Goal: Check status: Check status

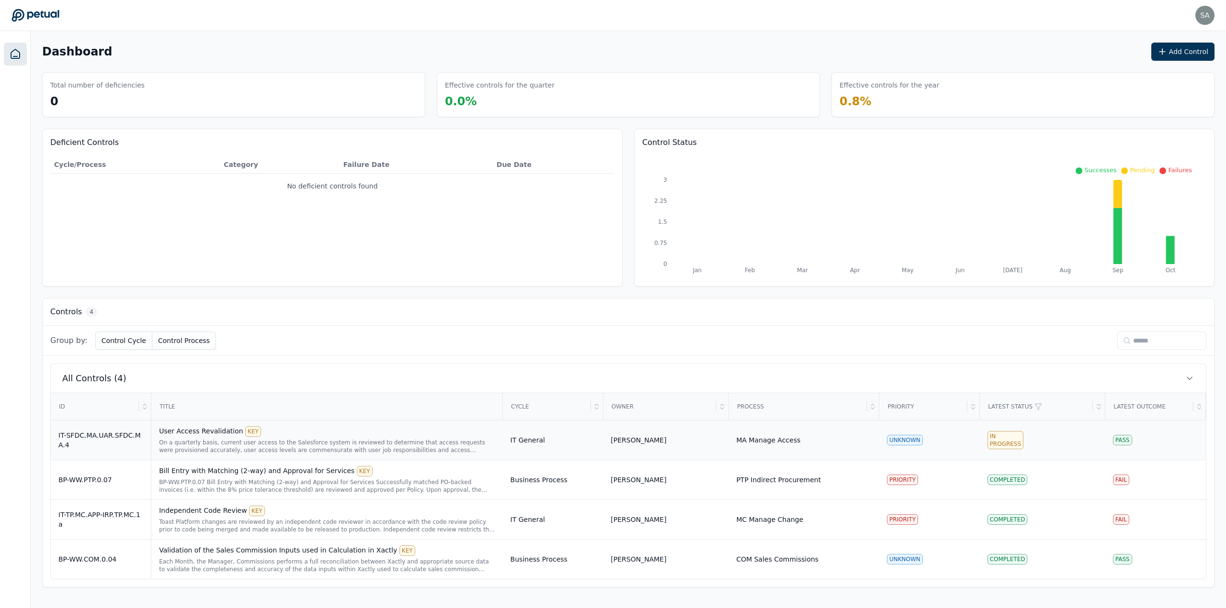
click at [276, 452] on div "On a quarterly basis, current user access to the Salesforce system is reviewed …" at bounding box center [327, 446] width 336 height 15
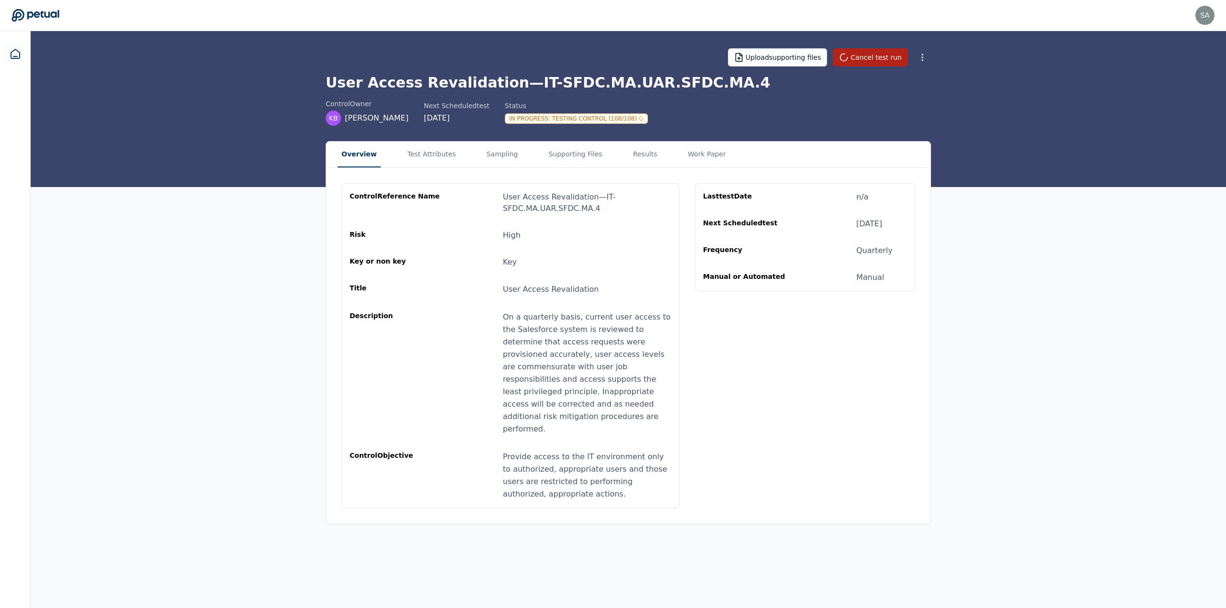
drag, startPoint x: 868, startPoint y: 54, endPoint x: 937, endPoint y: 128, distance: 100.9
click at [937, 128] on div "Upload supporting files Cancel test run User Access Revalidation — IT-SFDC.MA.U…" at bounding box center [628, 109] width 1195 height 156
click at [874, 60] on button "Cancel test run" at bounding box center [870, 57] width 75 height 18
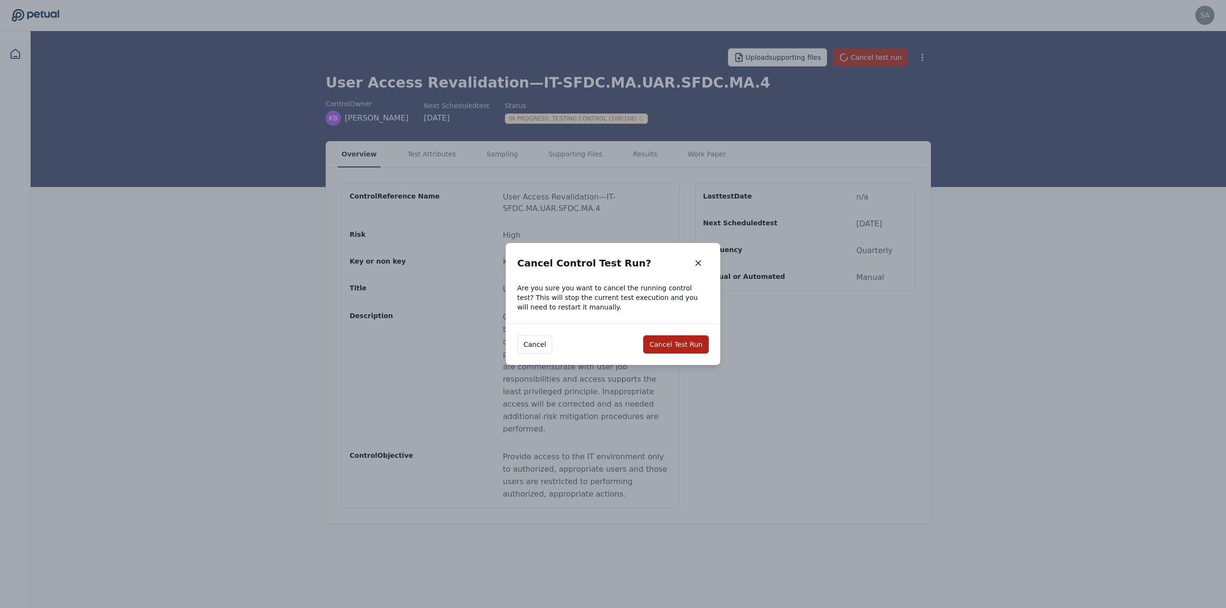
click at [652, 359] on div "[PERSON_NAME] Test Run" at bounding box center [613, 345] width 214 height 42
click at [674, 348] on button "Cancel Test Run" at bounding box center [676, 345] width 66 height 18
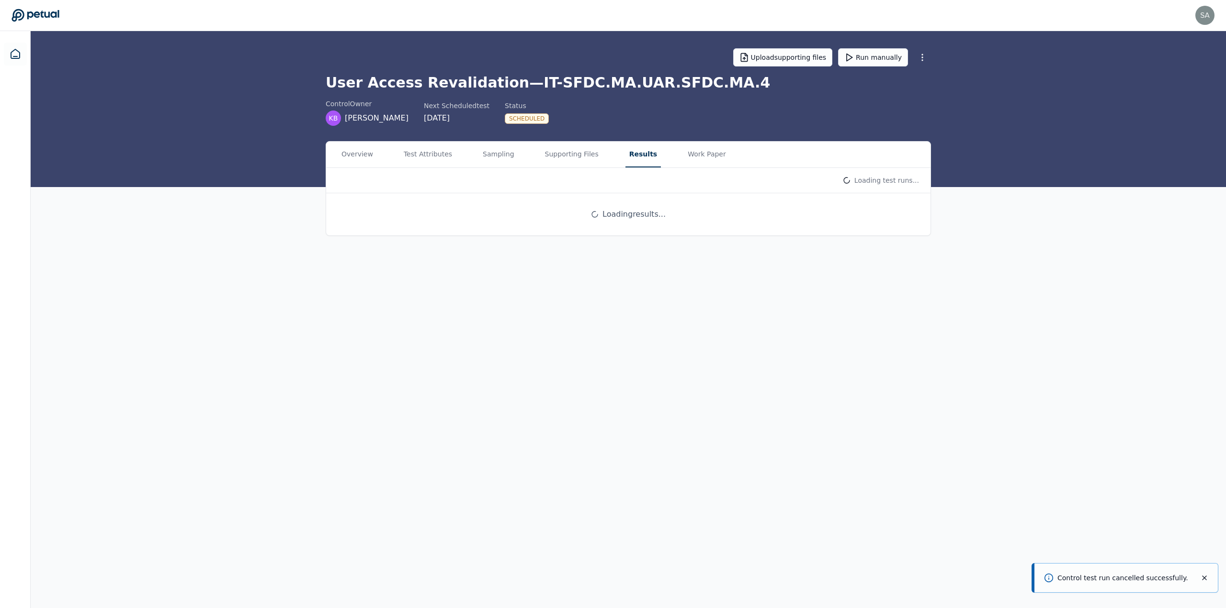
click at [625, 153] on button "Results" at bounding box center [642, 155] width 35 height 26
click at [885, 182] on html "[PERSON_NAME][EMAIL_ADDRESS][DOMAIN_NAME] [DOMAIN_NAME][EMAIL_ADDRESS][DOMAIN_N…" at bounding box center [613, 304] width 1226 height 608
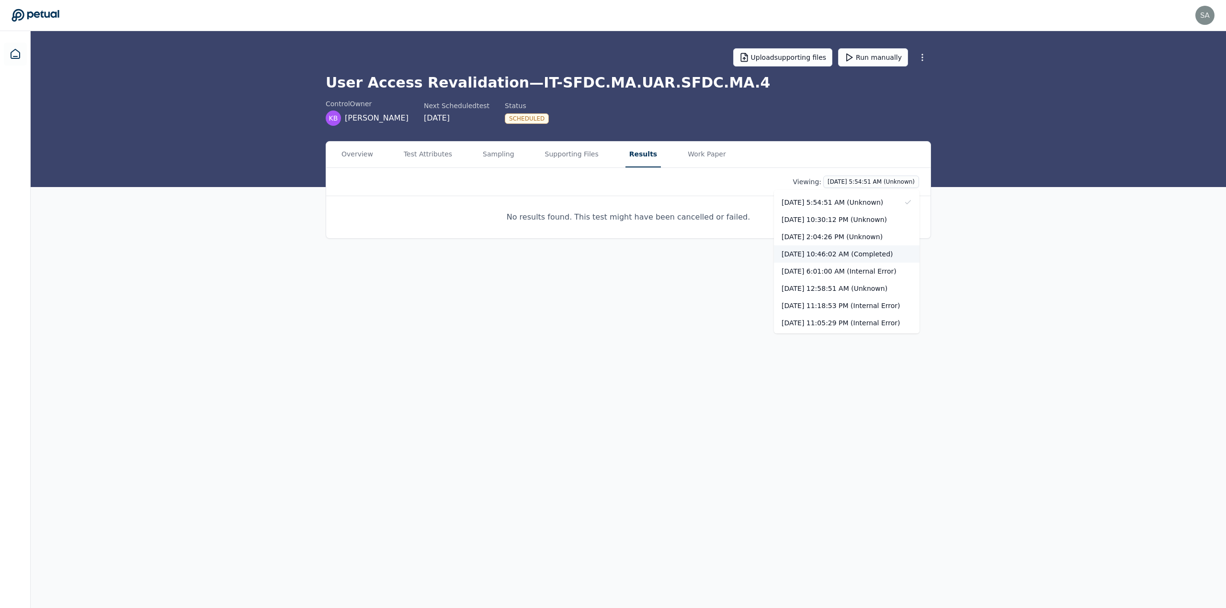
click at [825, 250] on div "[DATE] 10:46:02 AM (Completed)" at bounding box center [847, 254] width 146 height 17
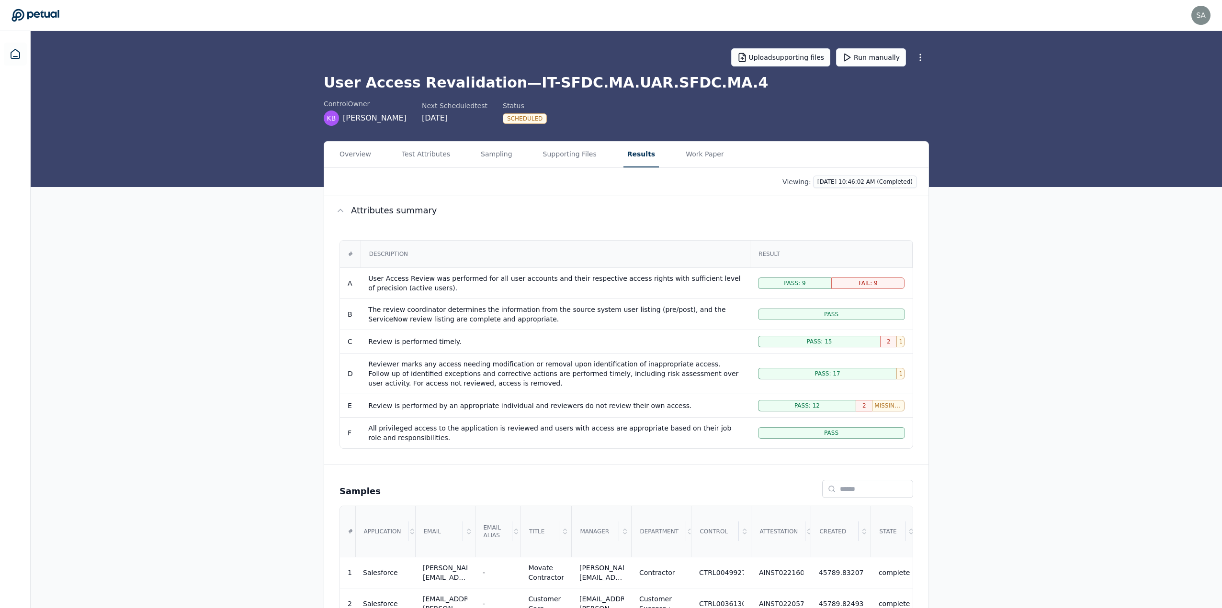
click at [926, 432] on div "# Description Result A User Access Review was performed for all user accounts a…" at bounding box center [626, 344] width 604 height 239
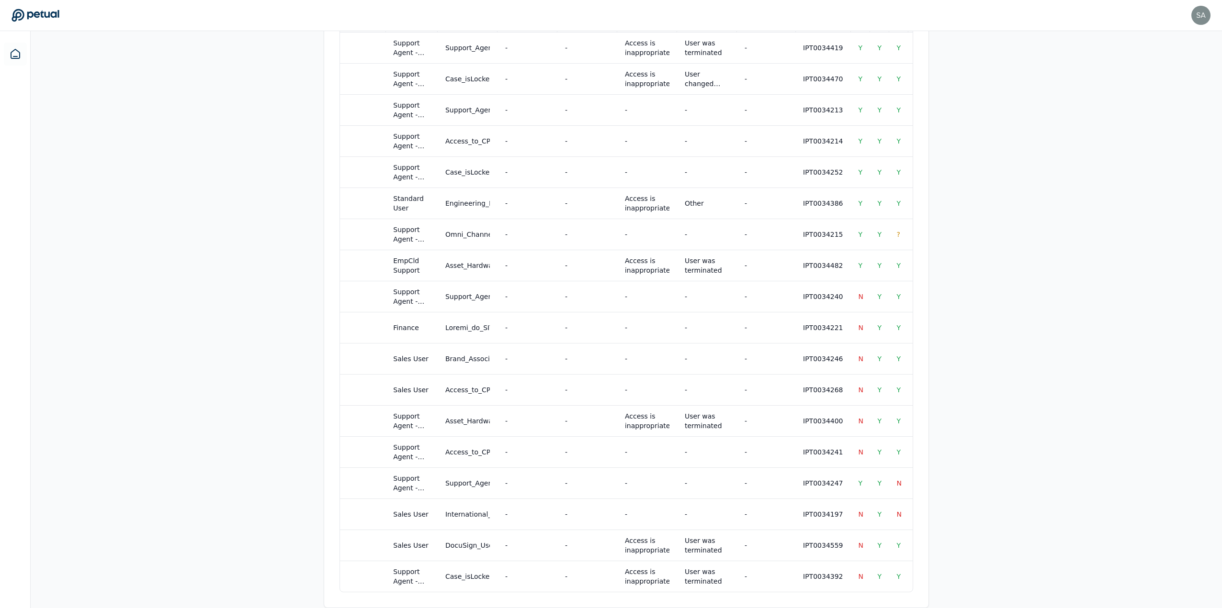
scroll to position [0, 824]
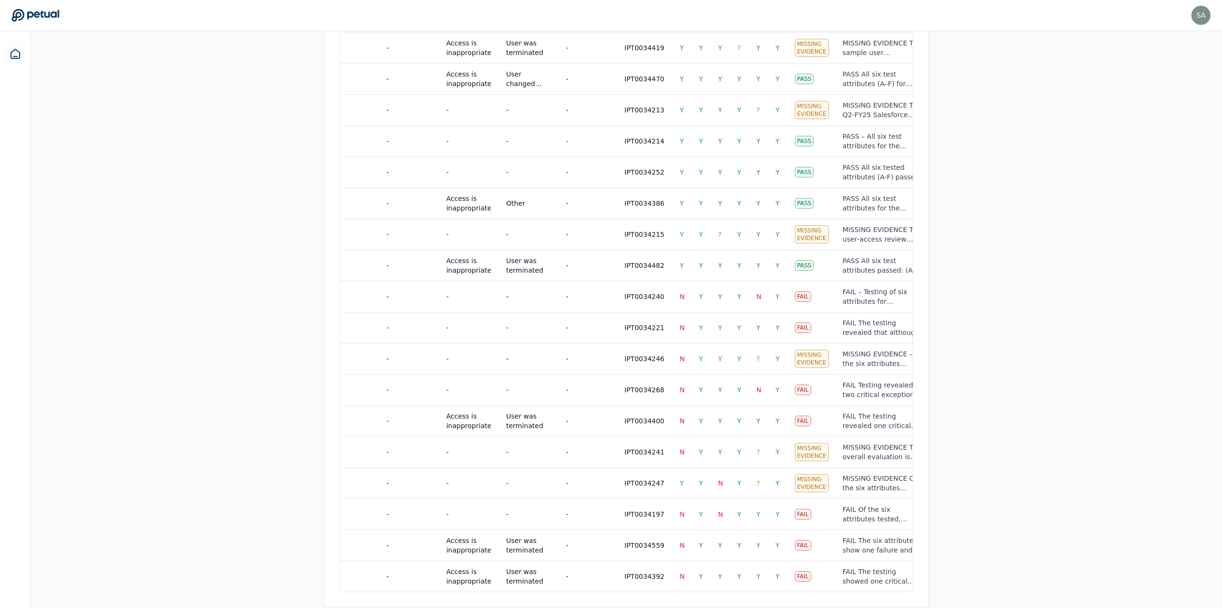
click at [983, 561] on div "Overview Test Attributes Sampling Supporting Files Results Work Paper Viewing: …" at bounding box center [626, 112] width 1191 height 992
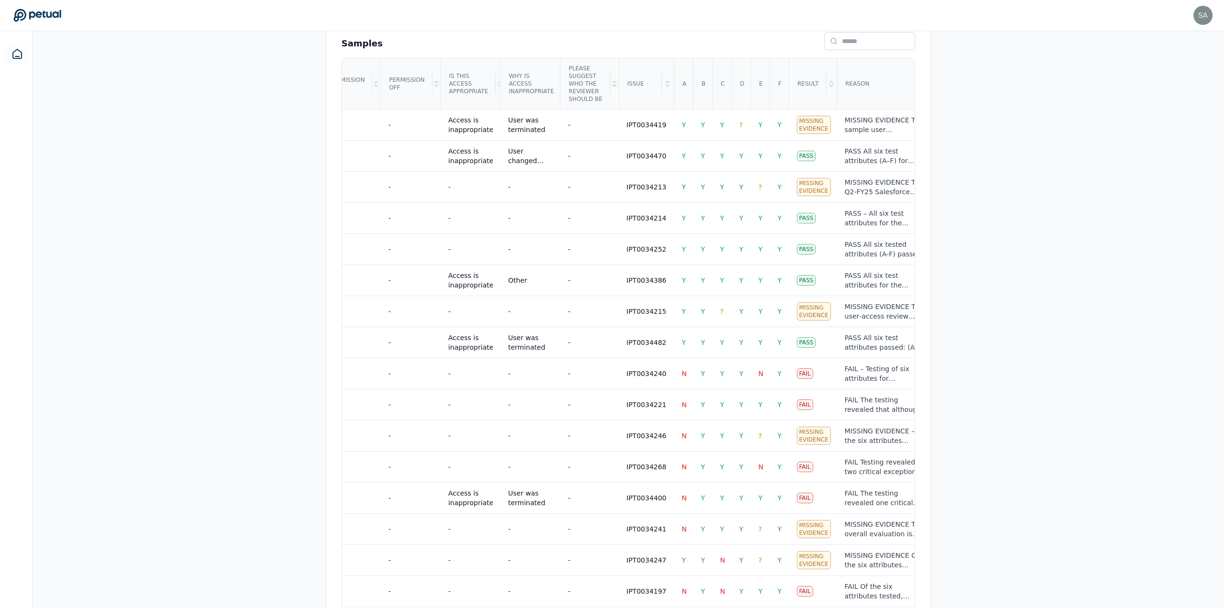
scroll to position [433, 0]
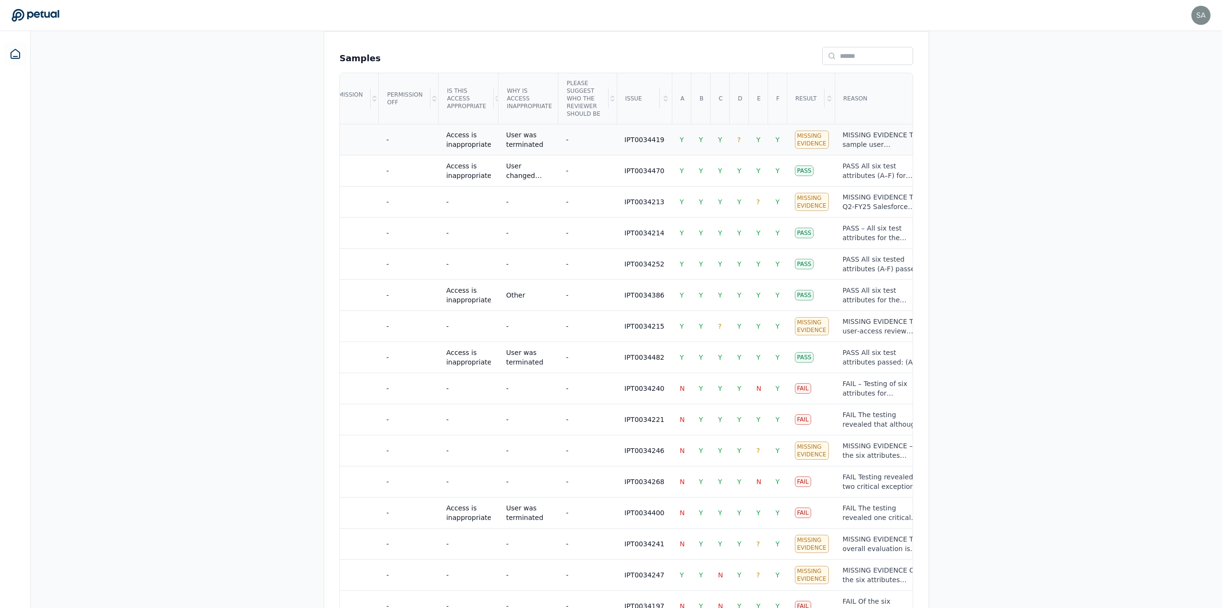
click at [795, 139] on div "Missing Evidence" at bounding box center [812, 140] width 34 height 18
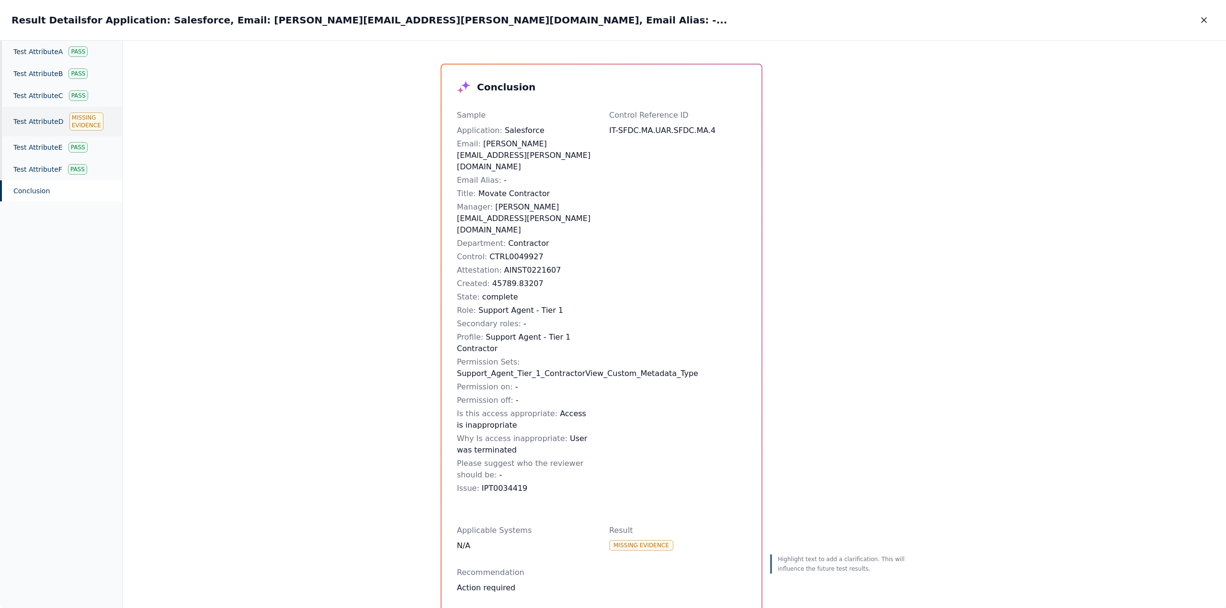
click at [47, 123] on div "Test Attribute D Missing Evidence" at bounding box center [61, 122] width 122 height 30
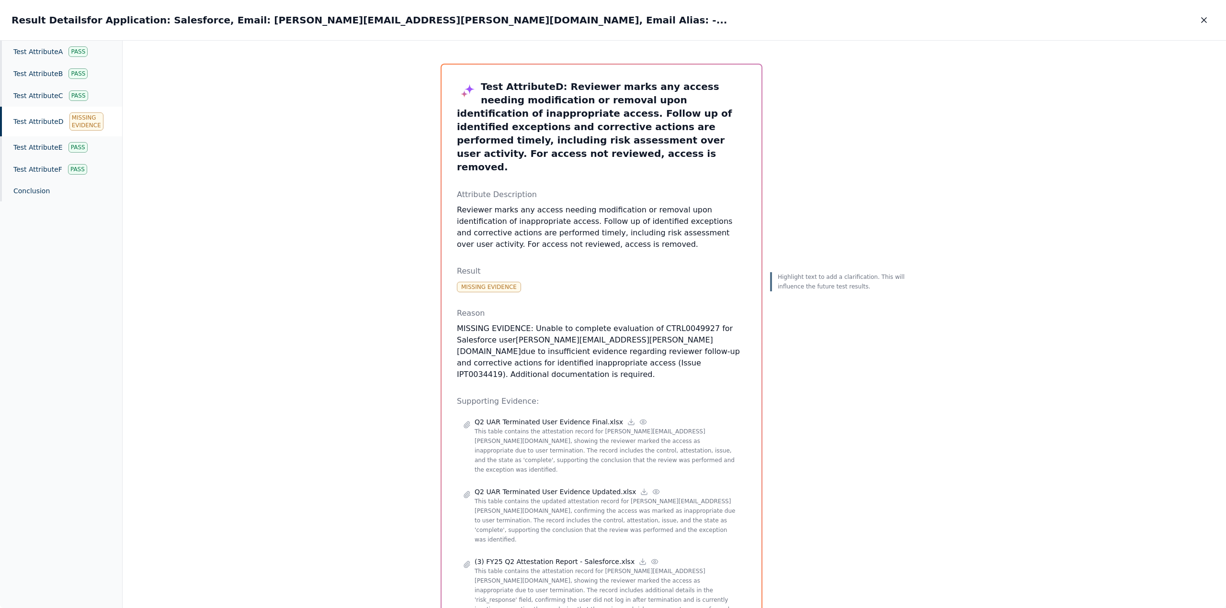
click at [330, 253] on div "Test Attribute D : Reviewer marks any access needing modification or removal up…" at bounding box center [674, 325] width 1103 height 568
click at [51, 54] on div "Test Attribute A Pass" at bounding box center [61, 52] width 122 height 22
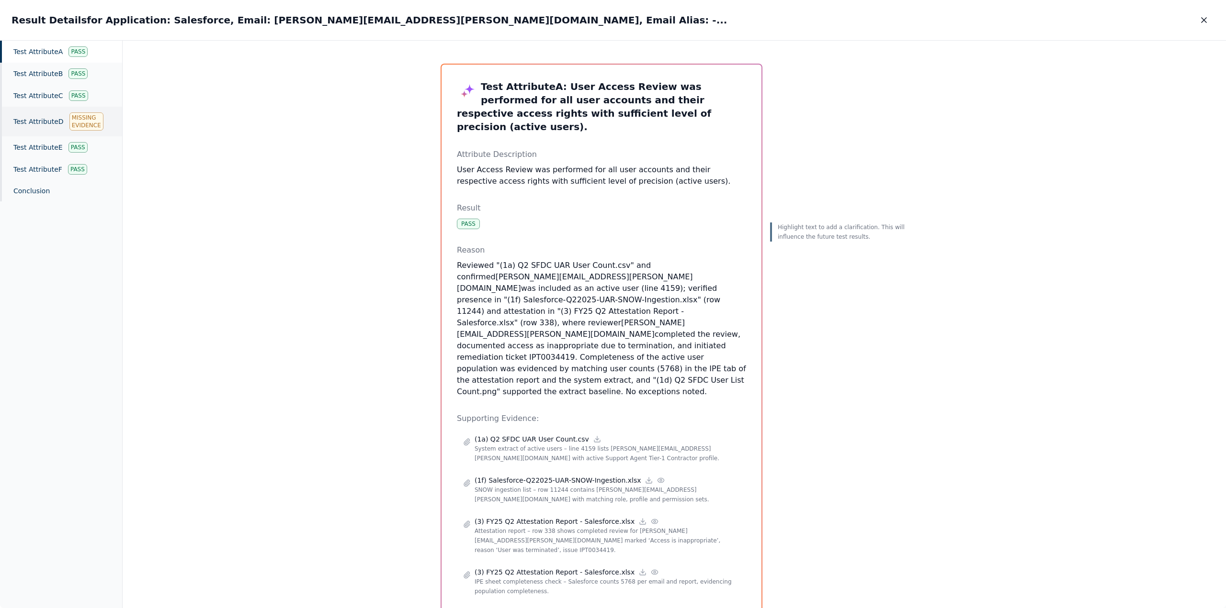
click at [38, 124] on div "Test Attribute D Missing Evidence" at bounding box center [61, 122] width 122 height 30
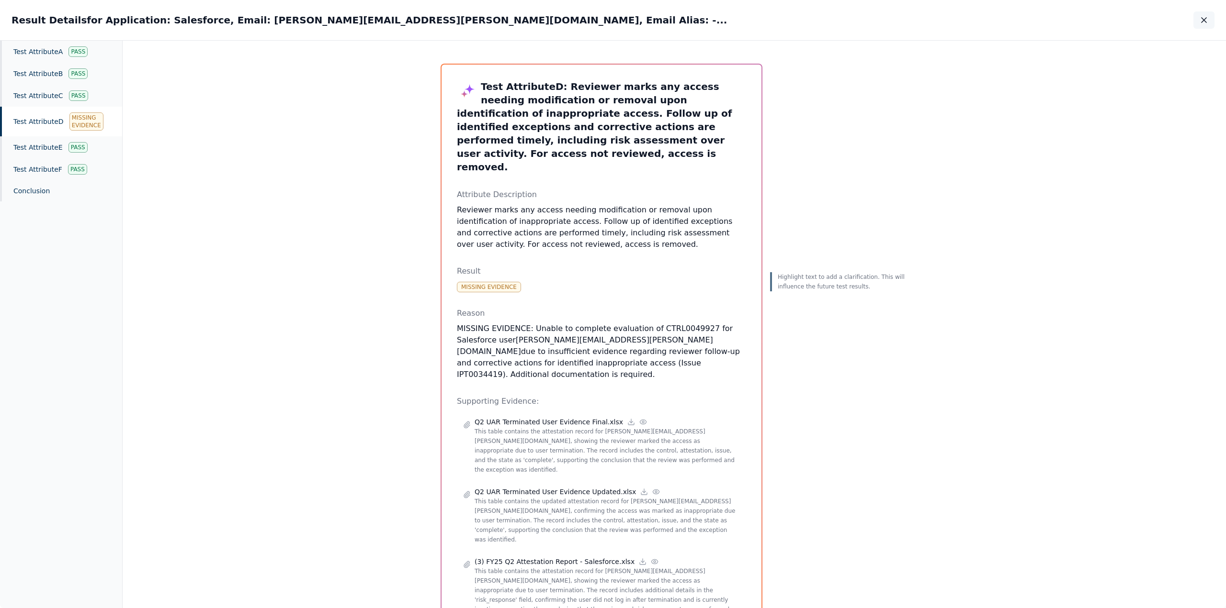
click at [1205, 23] on icon "button" at bounding box center [1204, 20] width 10 height 10
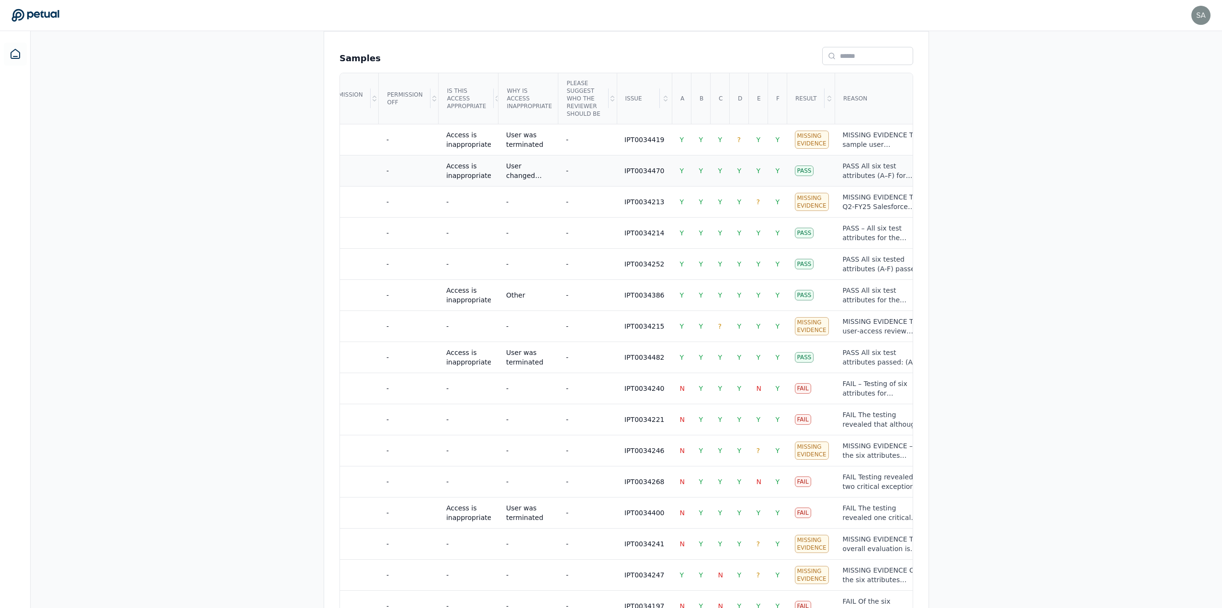
click at [796, 167] on td "Pass" at bounding box center [811, 170] width 48 height 31
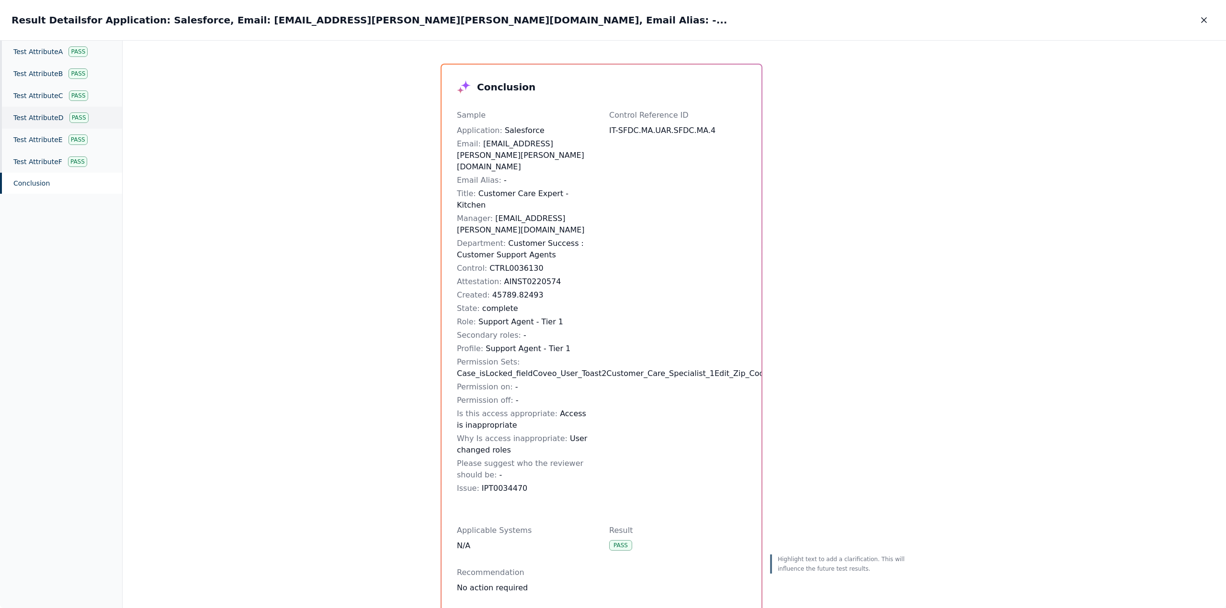
click at [58, 117] on div "Test Attribute D Pass" at bounding box center [61, 118] width 122 height 22
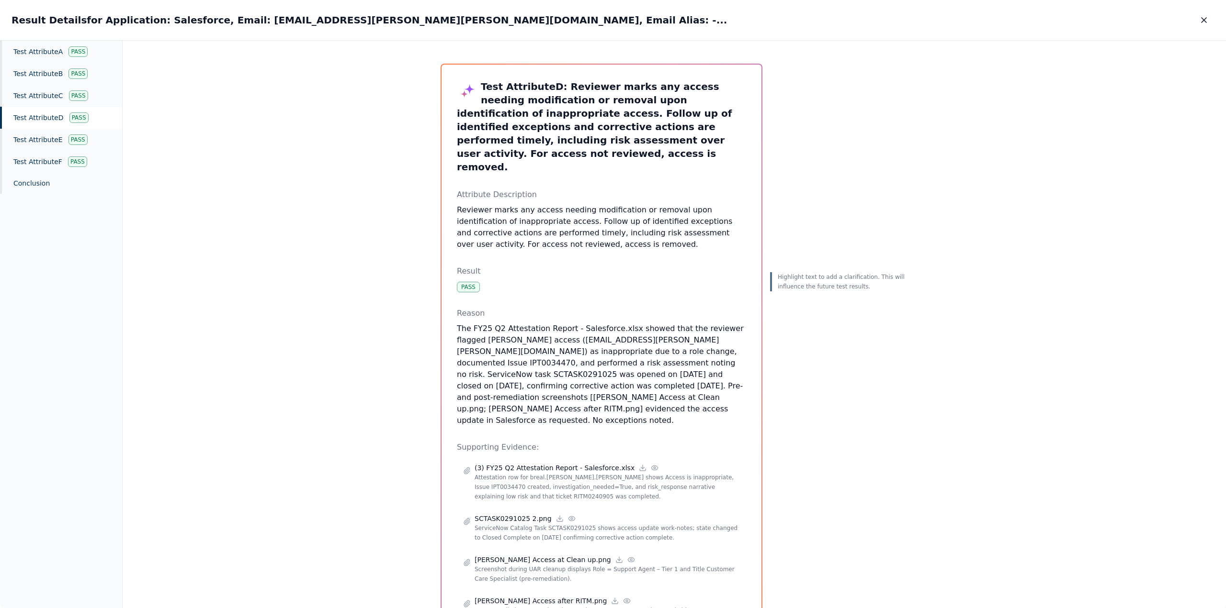
click at [272, 316] on div "Test Attribute D : Reviewer marks any access needing modification or removal up…" at bounding box center [674, 325] width 1103 height 568
click at [365, 372] on div "Test Attribute D : Reviewer marks any access needing modification or removal up…" at bounding box center [674, 325] width 1103 height 568
click at [568, 517] on icon at bounding box center [571, 519] width 6 height 4
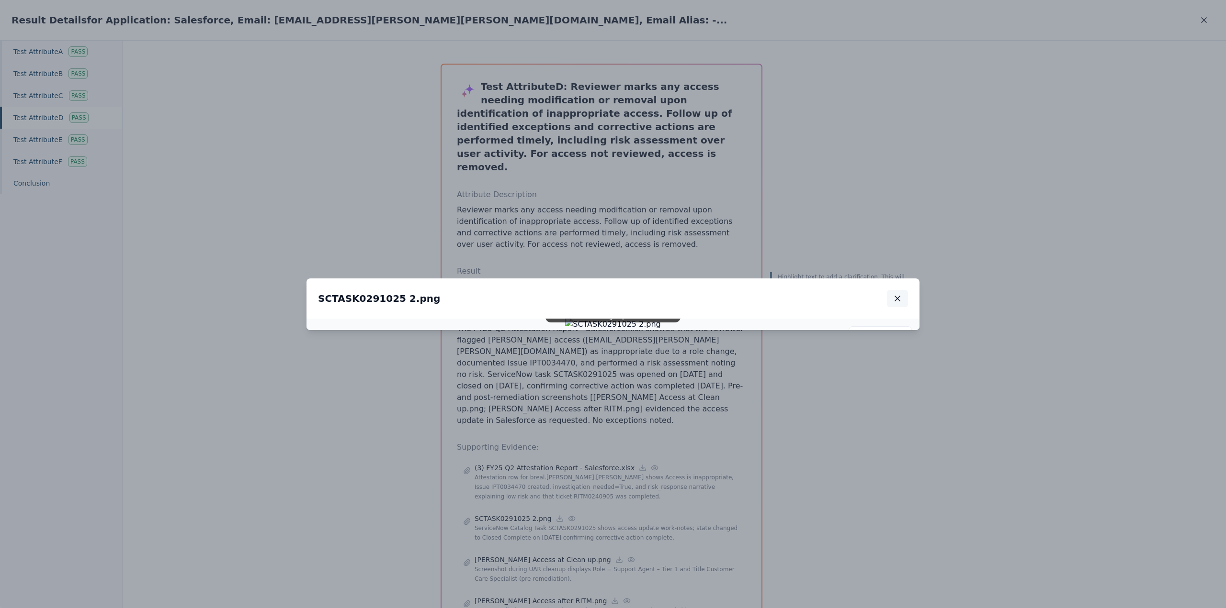
click at [905, 290] on button "button" at bounding box center [897, 298] width 21 height 17
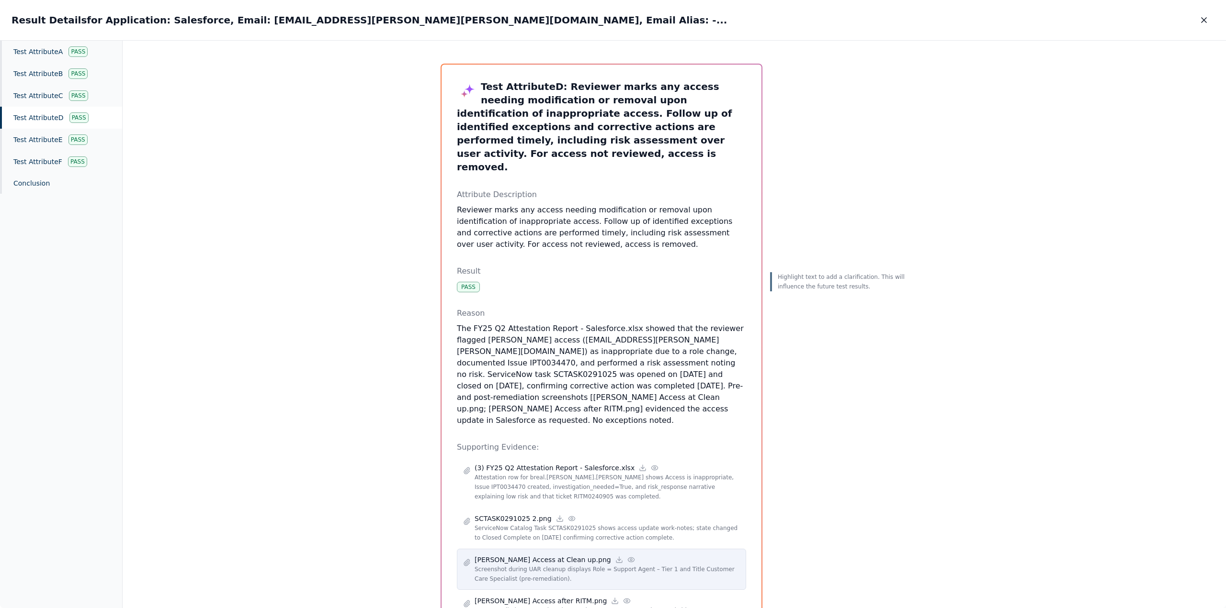
click at [628, 558] on icon at bounding box center [631, 560] width 6 height 4
